Goal: Transaction & Acquisition: Purchase product/service

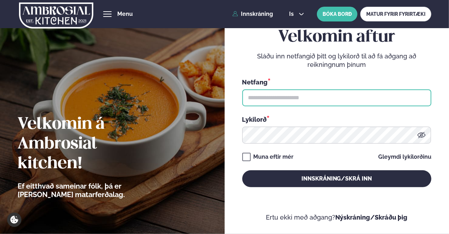
click at [311, 96] on input "text" at bounding box center [336, 97] width 189 height 17
type input "**********"
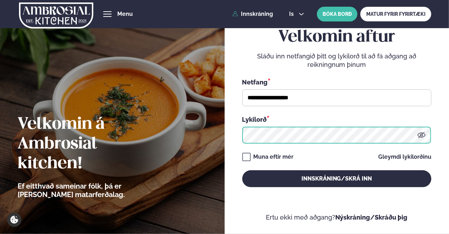
click at [242, 170] on button "Innskráning/Skrá inn" at bounding box center [336, 178] width 189 height 17
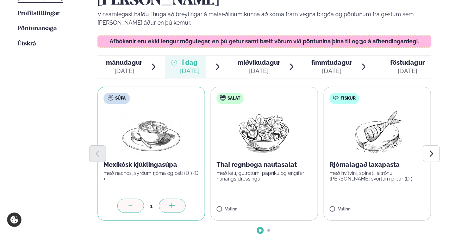
scroll to position [246, 0]
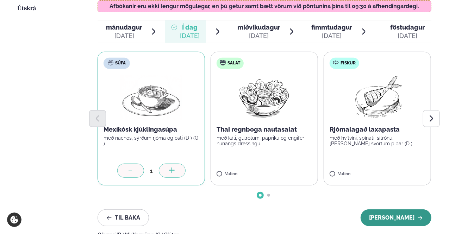
click at [394, 209] on button "[PERSON_NAME]" at bounding box center [395, 217] width 71 height 17
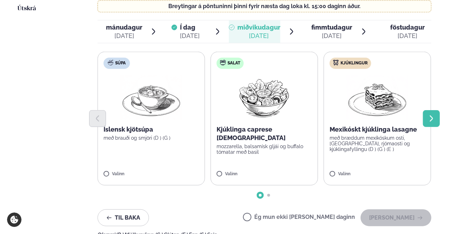
click at [432, 115] on icon "Next slide" at bounding box center [431, 119] width 8 height 8
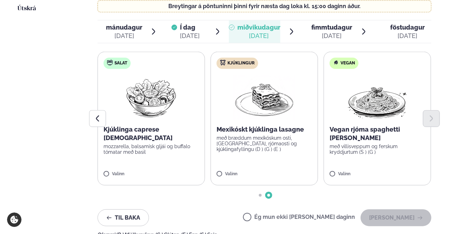
click at [323, 24] on span "fimmtudagur" at bounding box center [331, 27] width 41 height 7
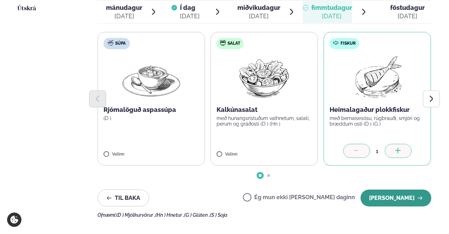
click at [403, 190] on button "[PERSON_NAME]" at bounding box center [395, 198] width 71 height 17
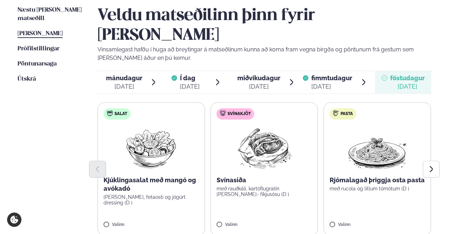
scroll to position [211, 0]
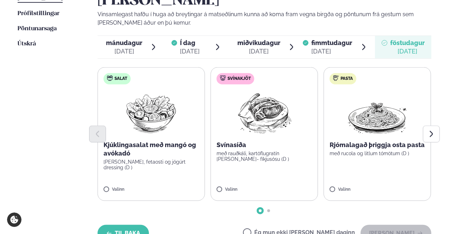
click at [120, 225] on button "Til baka" at bounding box center [122, 233] width 51 height 17
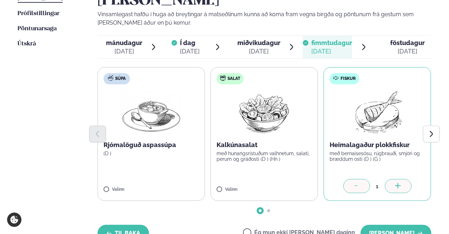
click at [115, 225] on button "Til baka" at bounding box center [122, 233] width 51 height 17
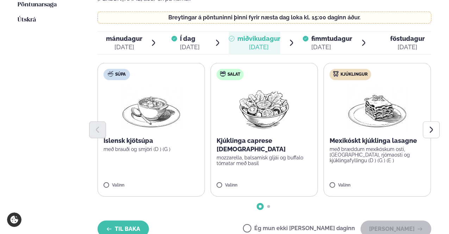
scroll to position [246, 0]
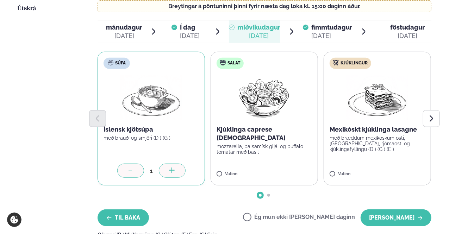
click at [129, 209] on button "Til baka" at bounding box center [122, 217] width 51 height 17
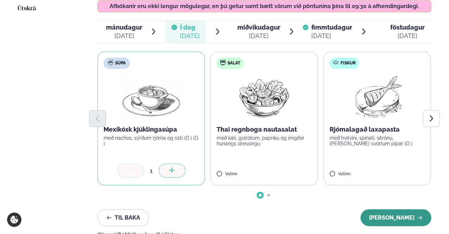
click at [395, 209] on button "[PERSON_NAME]" at bounding box center [395, 217] width 71 height 17
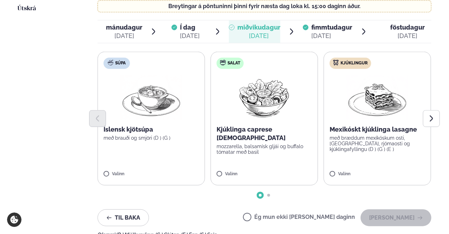
click at [271, 214] on label "Ég mun ekki [PERSON_NAME] daginn" at bounding box center [299, 217] width 112 height 7
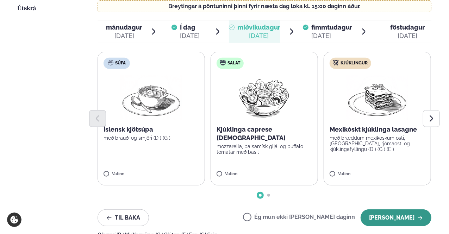
click at [412, 209] on button "[PERSON_NAME]" at bounding box center [395, 217] width 71 height 17
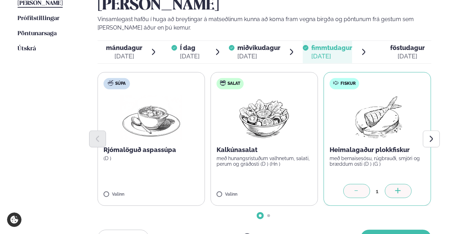
scroll to position [176, 0]
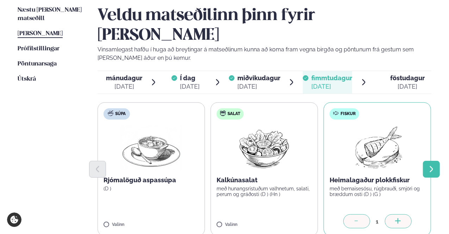
click at [435, 161] on button "Next slide" at bounding box center [431, 169] width 17 height 17
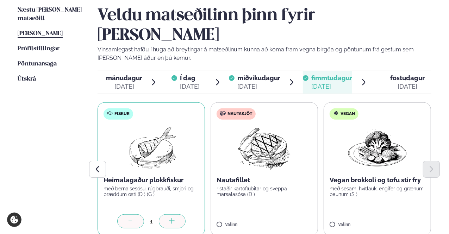
click at [135, 214] on div at bounding box center [130, 221] width 27 height 14
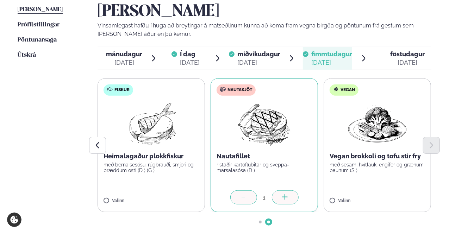
scroll to position [211, 0]
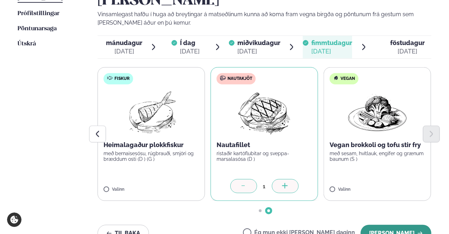
click at [398, 225] on button "[PERSON_NAME]" at bounding box center [395, 233] width 71 height 17
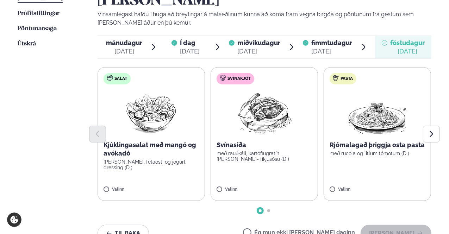
click at [270, 230] on label "Ég mun ekki [PERSON_NAME] daginn" at bounding box center [299, 233] width 112 height 7
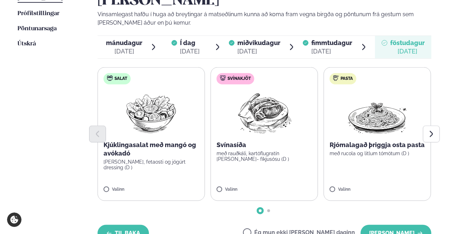
click at [124, 225] on button "Til baka" at bounding box center [122, 233] width 51 height 17
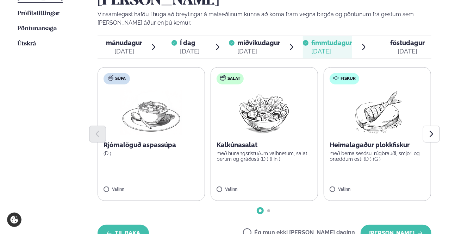
click at [124, 225] on button "Til baka" at bounding box center [122, 233] width 51 height 17
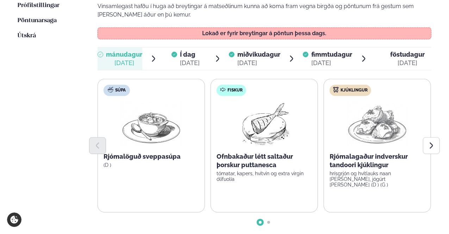
scroll to position [246, 0]
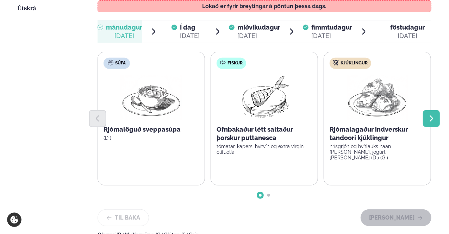
click at [431, 115] on icon "Next slide" at bounding box center [431, 119] width 8 height 8
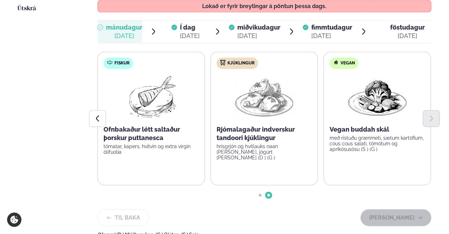
click at [192, 23] on span "Í dag" at bounding box center [190, 27] width 20 height 8
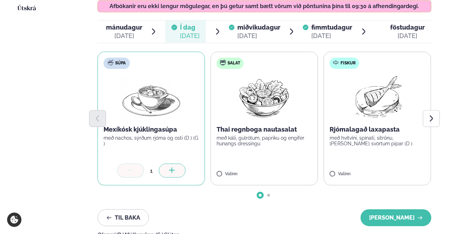
click at [260, 24] on span "miðvikudagur" at bounding box center [258, 27] width 43 height 7
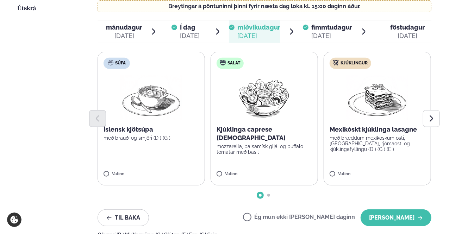
click at [326, 24] on span "fimmtudagur" at bounding box center [331, 27] width 41 height 7
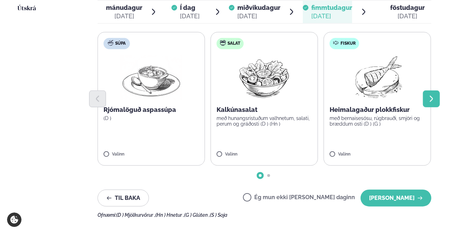
click at [430, 96] on icon "Next slide" at bounding box center [430, 99] width 3 height 6
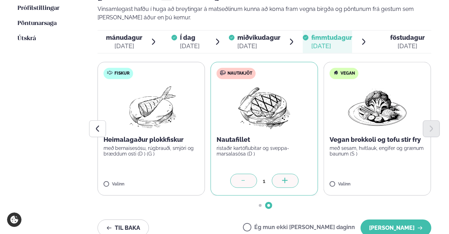
scroll to position [176, 0]
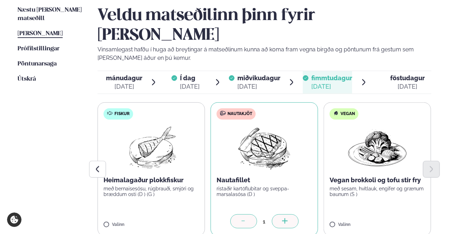
click at [405, 74] on span "föstudagur" at bounding box center [407, 77] width 34 height 7
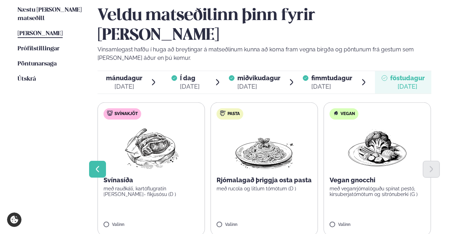
click at [101, 165] on icon "Previous slide" at bounding box center [98, 169] width 8 height 8
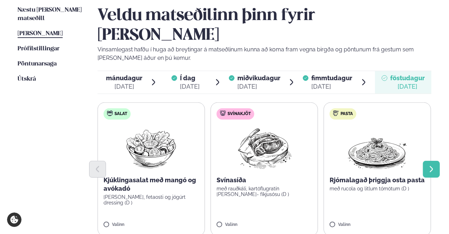
click at [430, 165] on icon "Next slide" at bounding box center [431, 169] width 8 height 8
